Goal: Find specific page/section: Find specific page/section

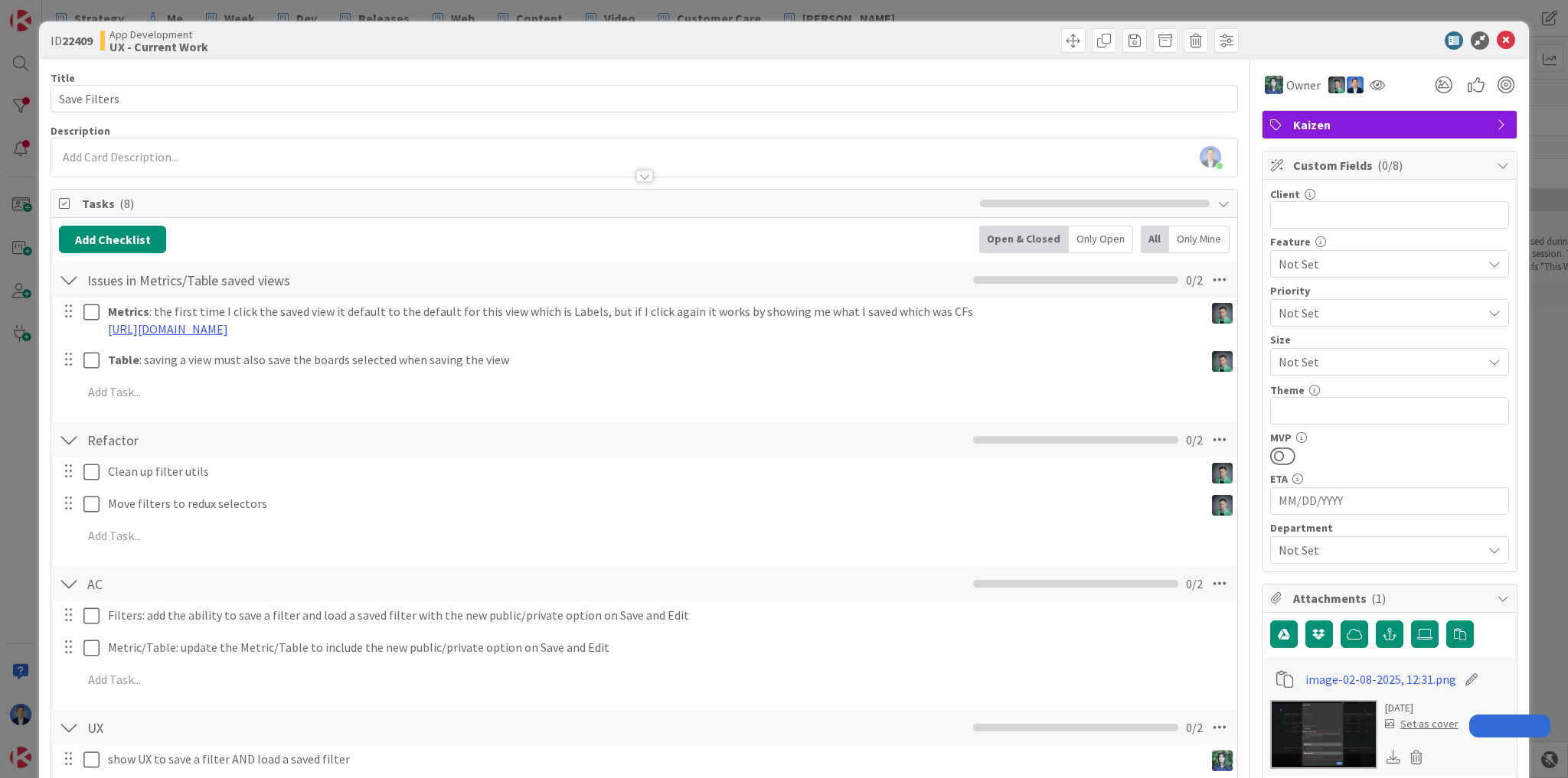
click at [9, 473] on div "ID 22409 App Development UX - Current Work Title 12 / 128 Save Filters Descript…" at bounding box center [784, 389] width 1568 height 778
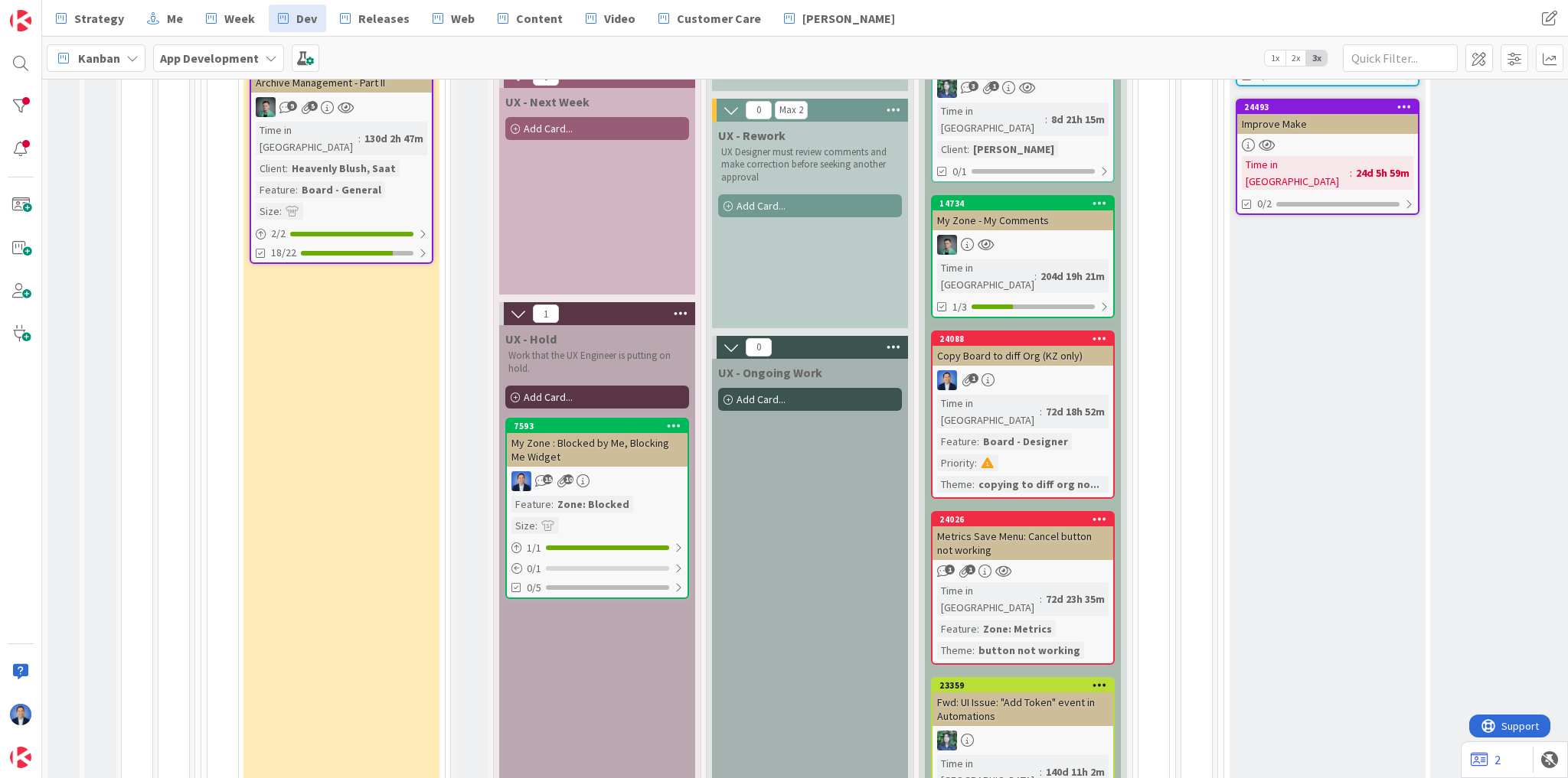
scroll to position [429, 0]
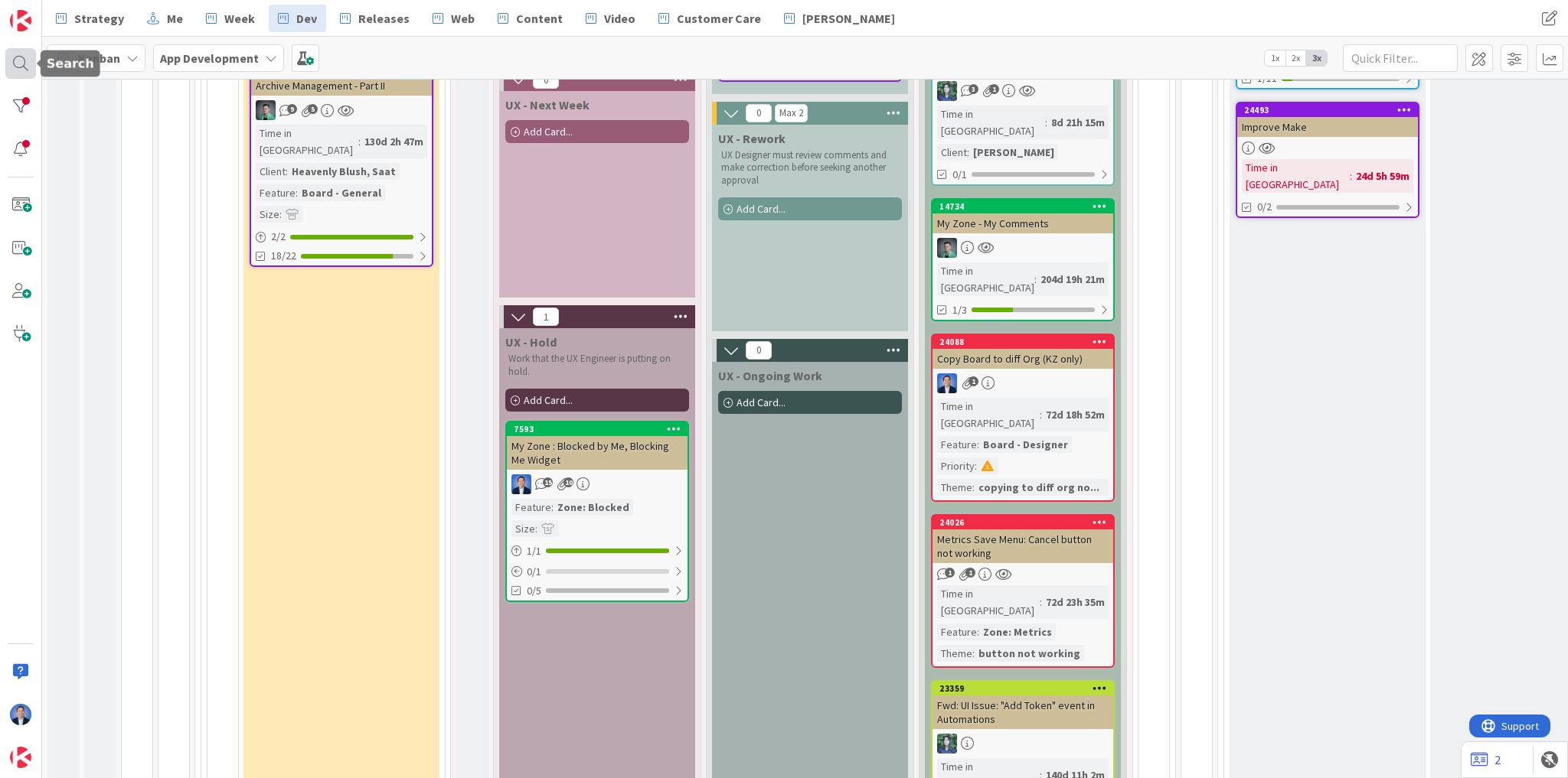
click at [29, 61] on div at bounding box center [21, 64] width 30 height 30
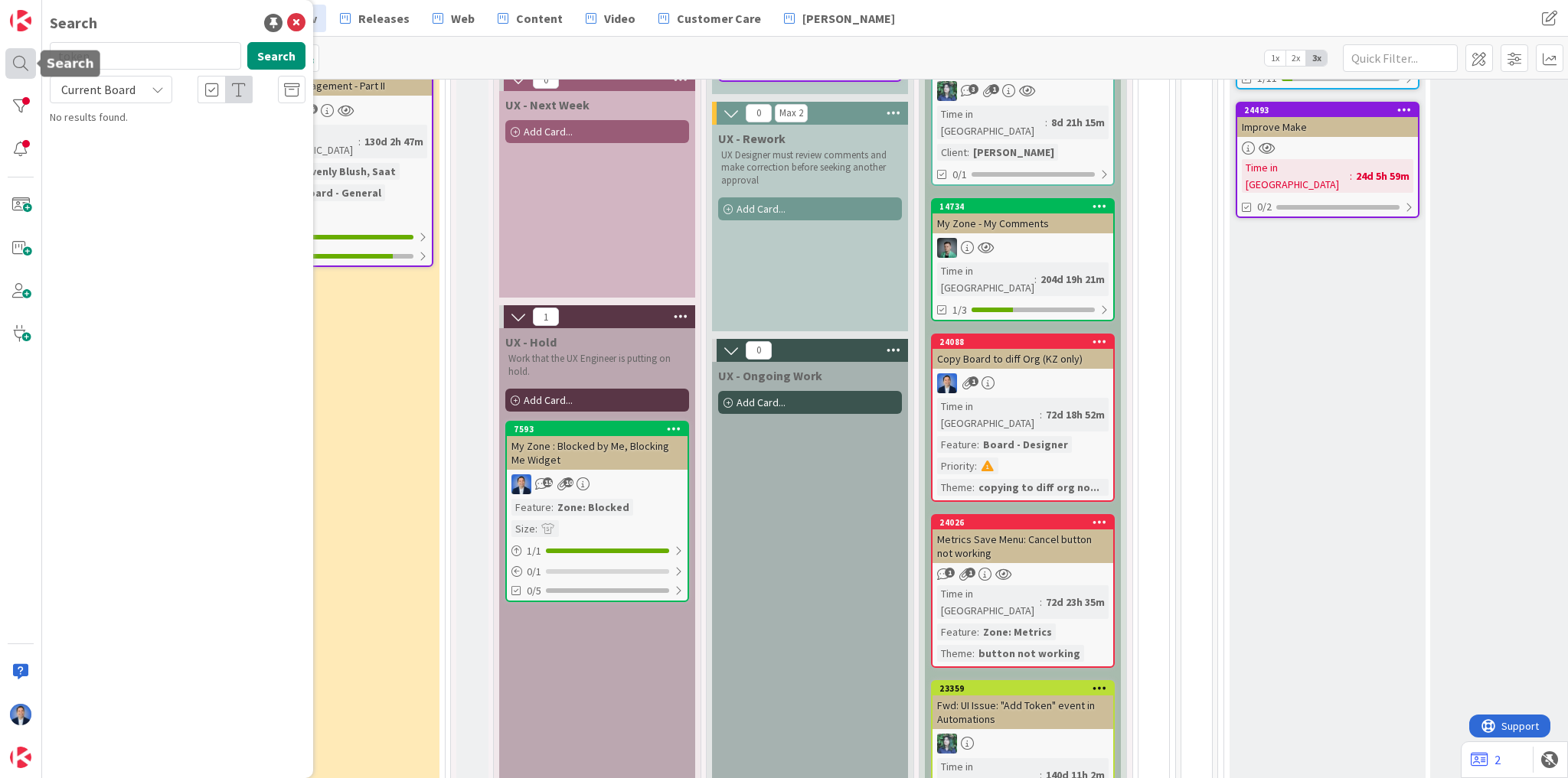
type input "token"
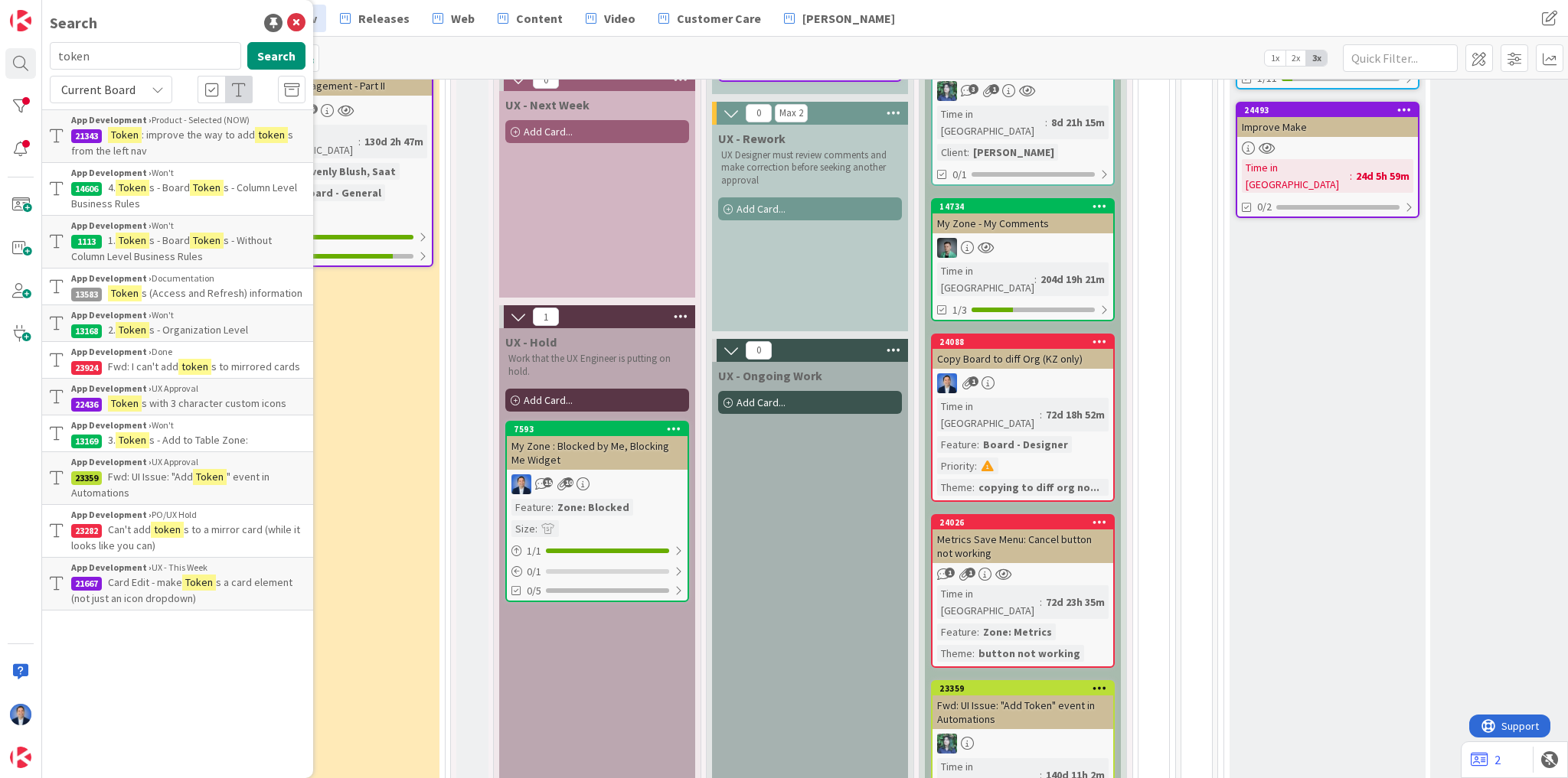
click at [159, 584] on span "Card Edit - make" at bounding box center [145, 583] width 74 height 14
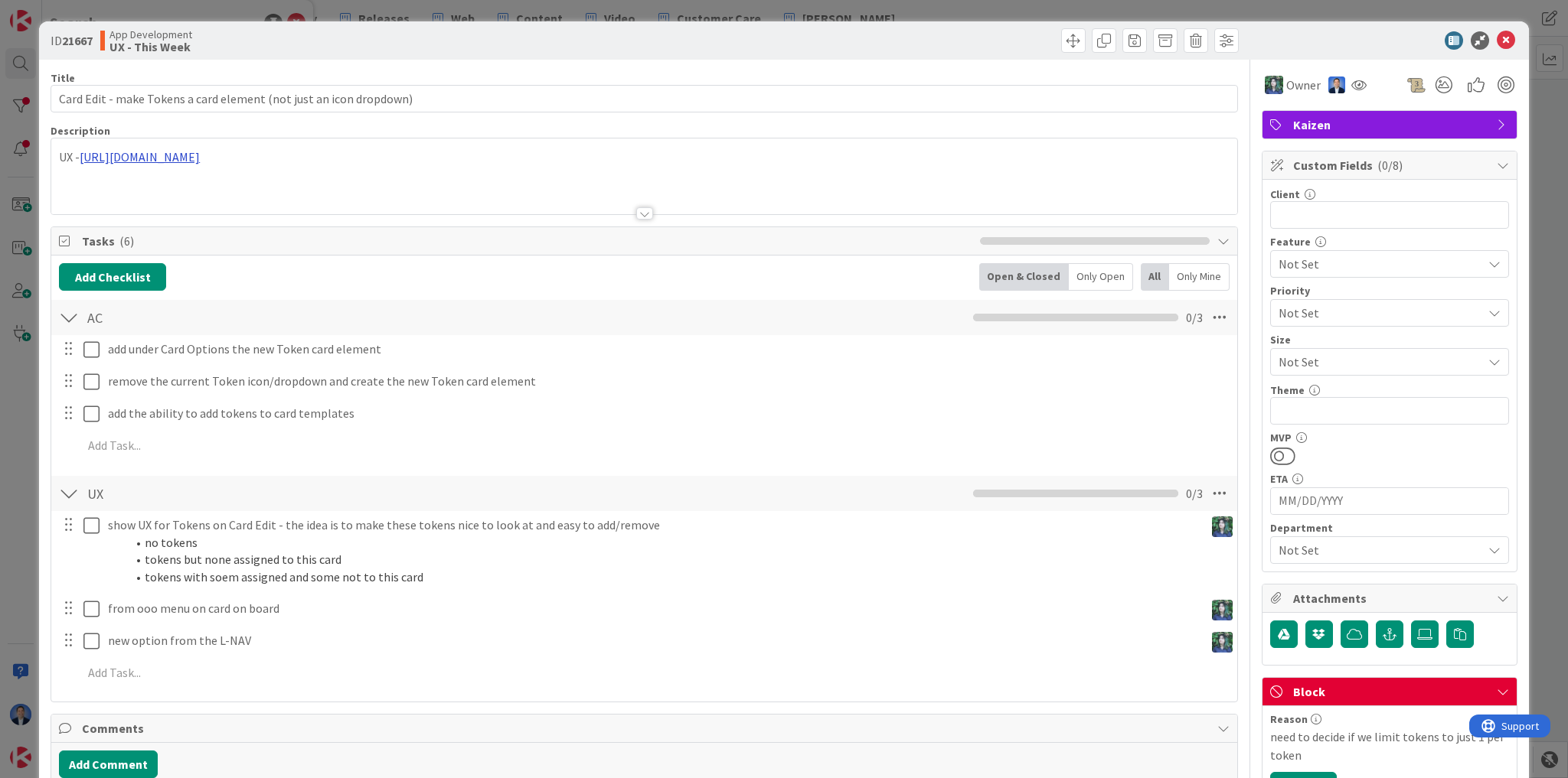
click at [219, 153] on div "UX - [URL][DOMAIN_NAME]" at bounding box center [644, 176] width 1185 height 76
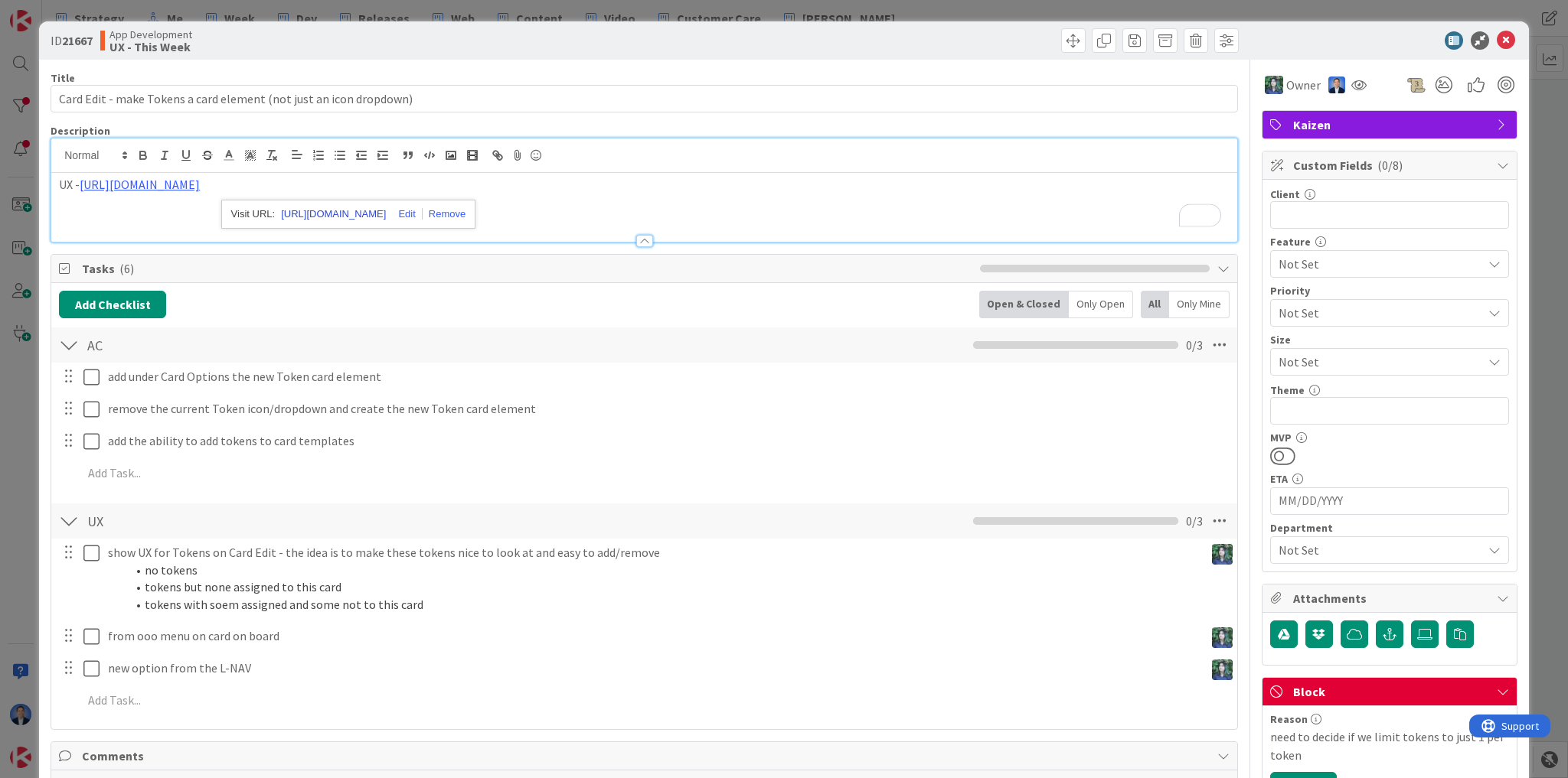
click at [318, 208] on link "[URL][DOMAIN_NAME]" at bounding box center [333, 213] width 104 height 20
